Goal: Transaction & Acquisition: Download file/media

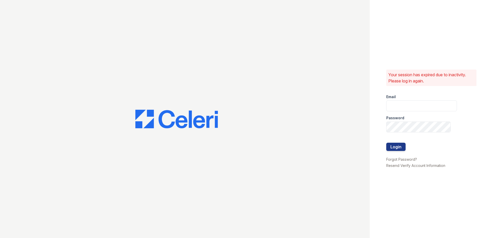
type input "[EMAIL_ADDRESS][DOMAIN_NAME]"
click at [332, 127] on div "Your session has expired due to inactivity. Please log in again. Email [EMAIL_A…" at bounding box center [246, 119] width 493 height 238
click at [386, 143] on button "Login" at bounding box center [395, 147] width 19 height 8
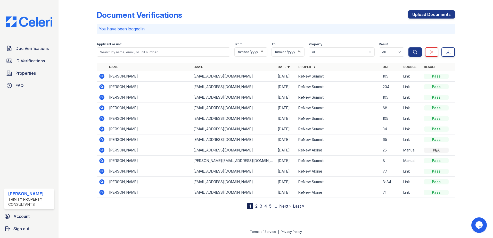
click at [103, 87] on icon at bounding box center [101, 86] width 5 height 5
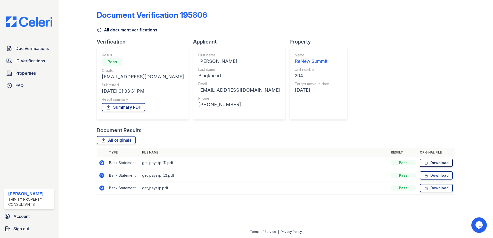
click at [433, 164] on link "Download" at bounding box center [436, 163] width 33 height 8
click at [437, 177] on link "Download" at bounding box center [436, 175] width 33 height 8
click at [438, 187] on link "Download" at bounding box center [436, 188] width 33 height 8
click at [38, 51] on span "Doc Verifications" at bounding box center [31, 48] width 33 height 6
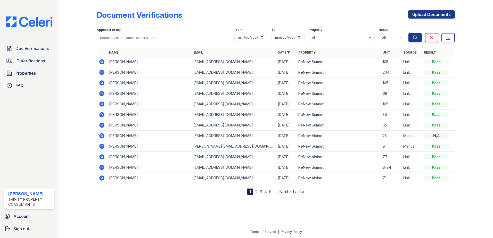
click at [102, 115] on icon at bounding box center [102, 115] width 6 height 6
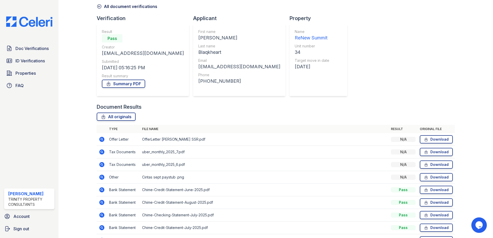
scroll to position [68, 0]
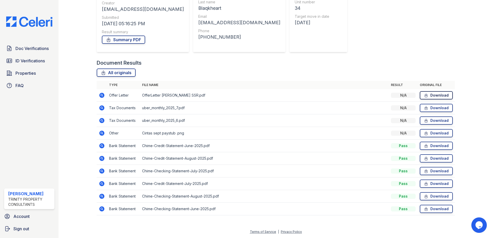
click at [427, 94] on link "Download" at bounding box center [436, 95] width 33 height 8
click at [437, 148] on link "Download" at bounding box center [436, 146] width 33 height 8
click at [434, 158] on link "Download" at bounding box center [436, 158] width 33 height 8
click at [428, 183] on link "Download" at bounding box center [436, 184] width 33 height 8
click at [440, 110] on link "Download" at bounding box center [436, 108] width 33 height 8
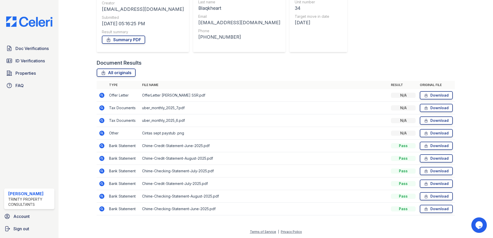
click at [342, 68] on div "Document Results All originals Type File name Result Original file Offer Letter…" at bounding box center [276, 139] width 358 height 161
click at [431, 109] on link "Download" at bounding box center [436, 108] width 33 height 8
click at [386, 29] on div "Document Verification 193771 All document verifications Verification Result Pas…" at bounding box center [276, 78] width 358 height 286
click at [431, 156] on link "Download" at bounding box center [436, 158] width 33 height 8
click at [431, 157] on link "Download" at bounding box center [436, 158] width 33 height 8
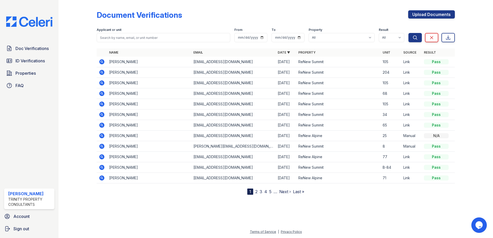
click at [480, 160] on div at bounding box center [470, 98] width 30 height 193
drag, startPoint x: 296, startPoint y: 9, endPoint x: 315, endPoint y: 9, distance: 18.8
click at [296, 9] on div "Document Verifications Upload Documents Filter Applicant or unit From To Proper…" at bounding box center [276, 98] width 358 height 193
click at [103, 115] on icon at bounding box center [101, 114] width 5 height 5
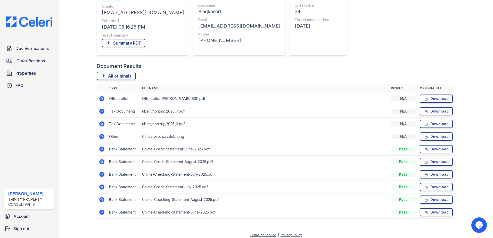
scroll to position [68, 0]
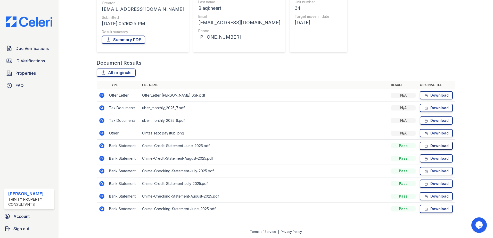
click at [435, 147] on link "Download" at bounding box center [436, 146] width 33 height 8
click at [432, 197] on link "Download" at bounding box center [436, 196] width 33 height 8
click at [435, 197] on link "Download" at bounding box center [436, 196] width 33 height 8
click at [426, 209] on link "Download" at bounding box center [436, 209] width 33 height 8
click at [428, 171] on link "Download" at bounding box center [436, 171] width 33 height 8
